Goal: Transaction & Acquisition: Purchase product/service

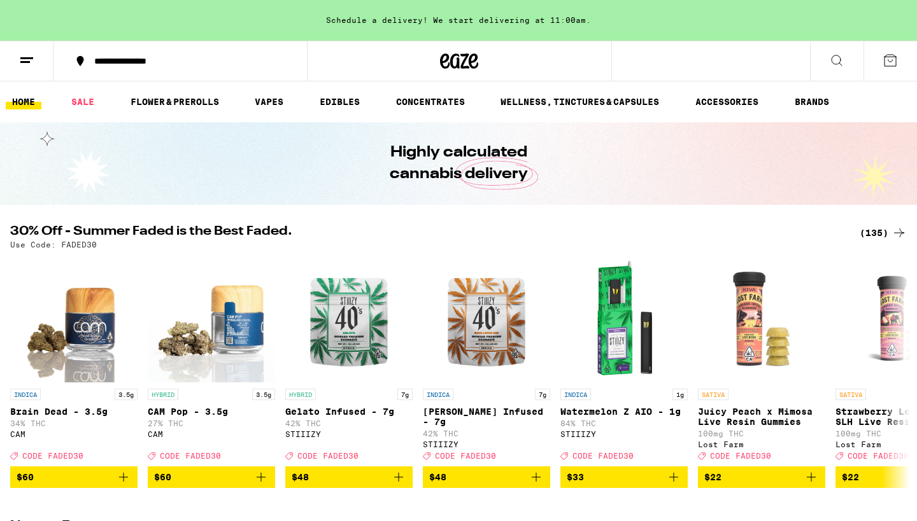
click at [20, 101] on link "HOME" at bounding box center [24, 101] width 36 height 15
click at [27, 58] on line at bounding box center [26, 58] width 13 height 0
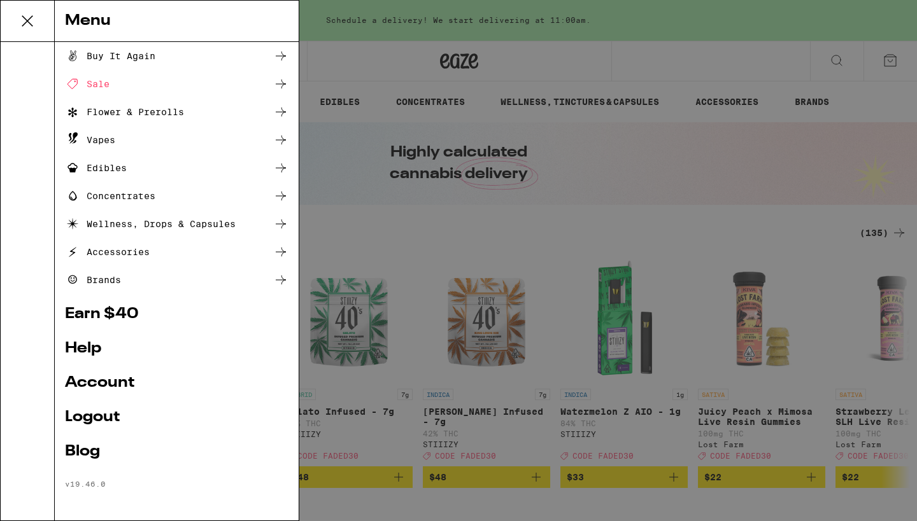
scroll to position [29, 0]
click at [27, 19] on icon at bounding box center [27, 20] width 25 height 25
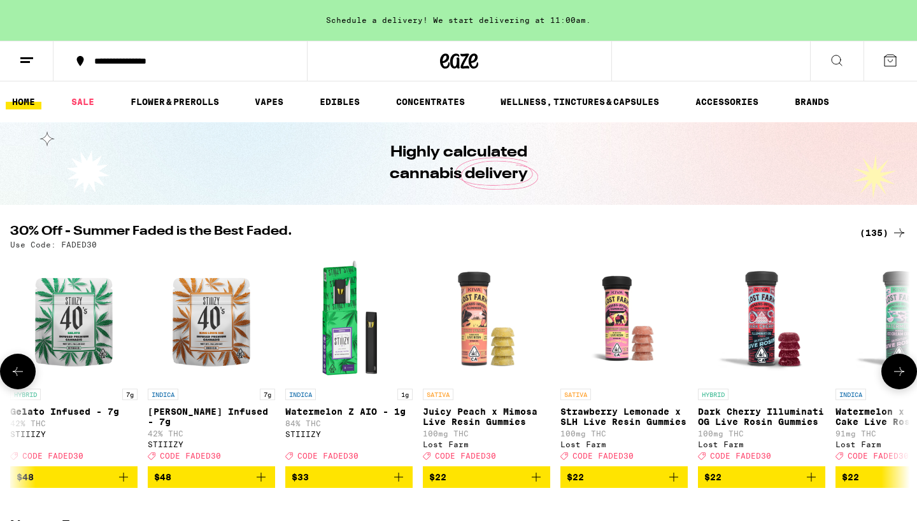
scroll to position [0, 277]
